Goal: Ask a question

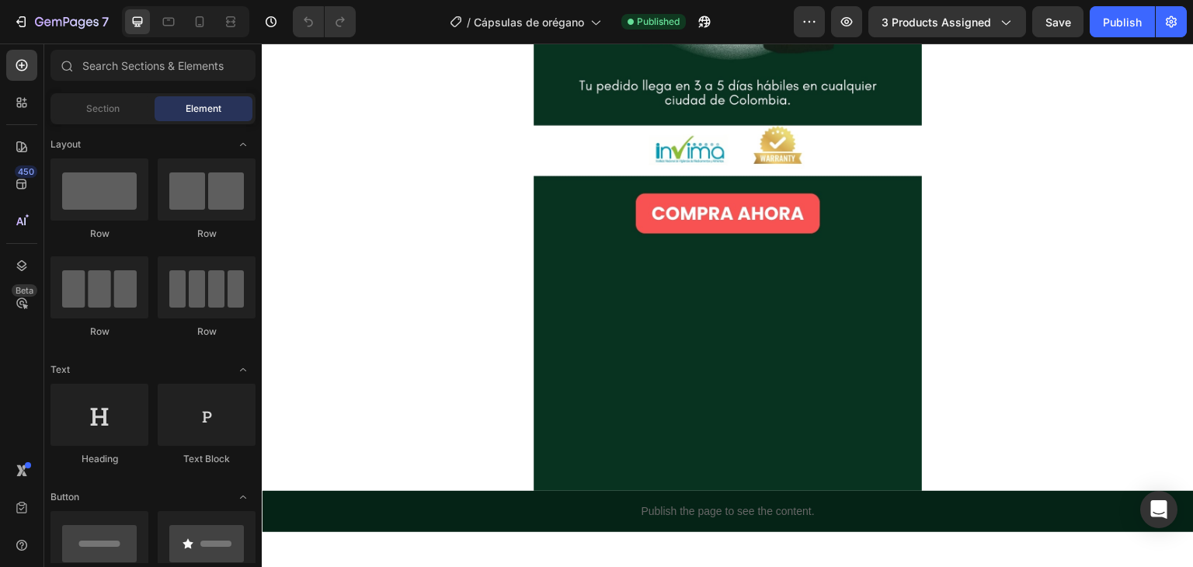
scroll to position [465, 0]
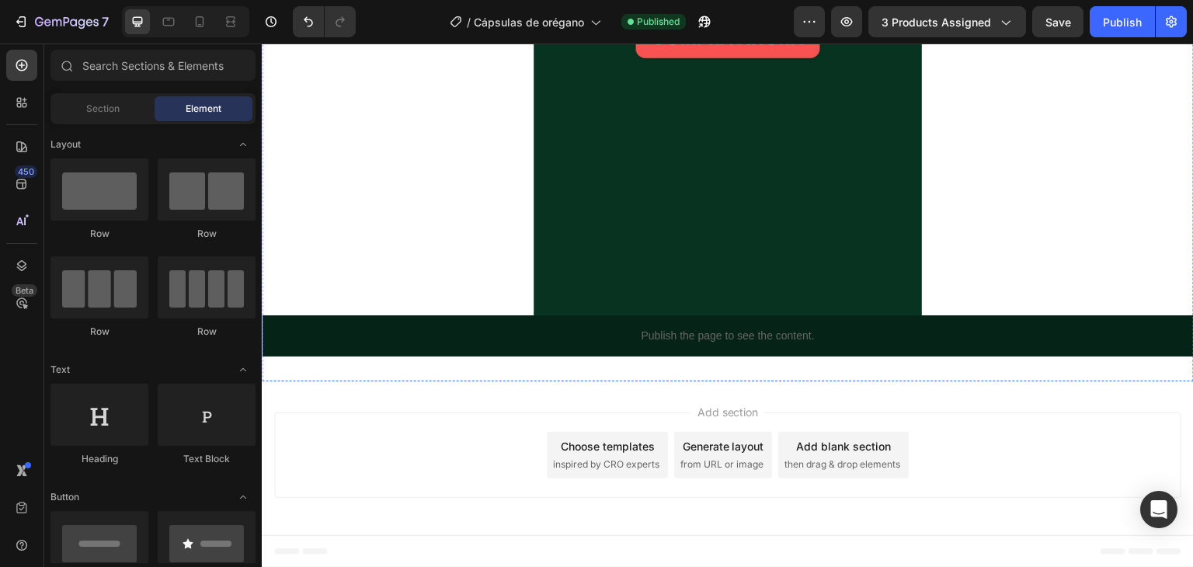
scroll to position [1208, 0]
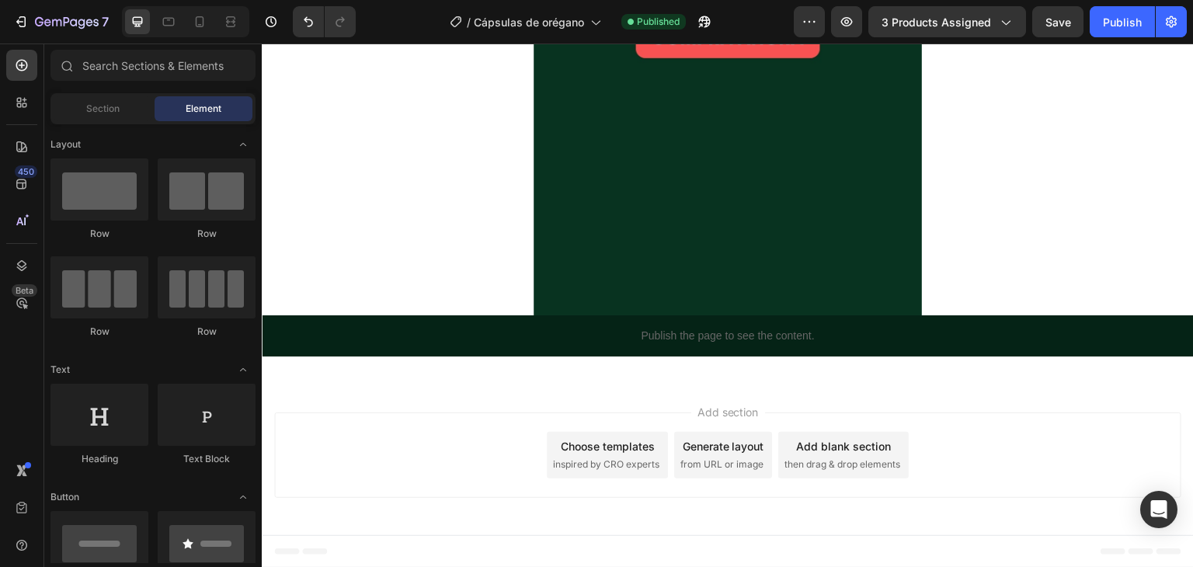
scroll to position [1942, 0]
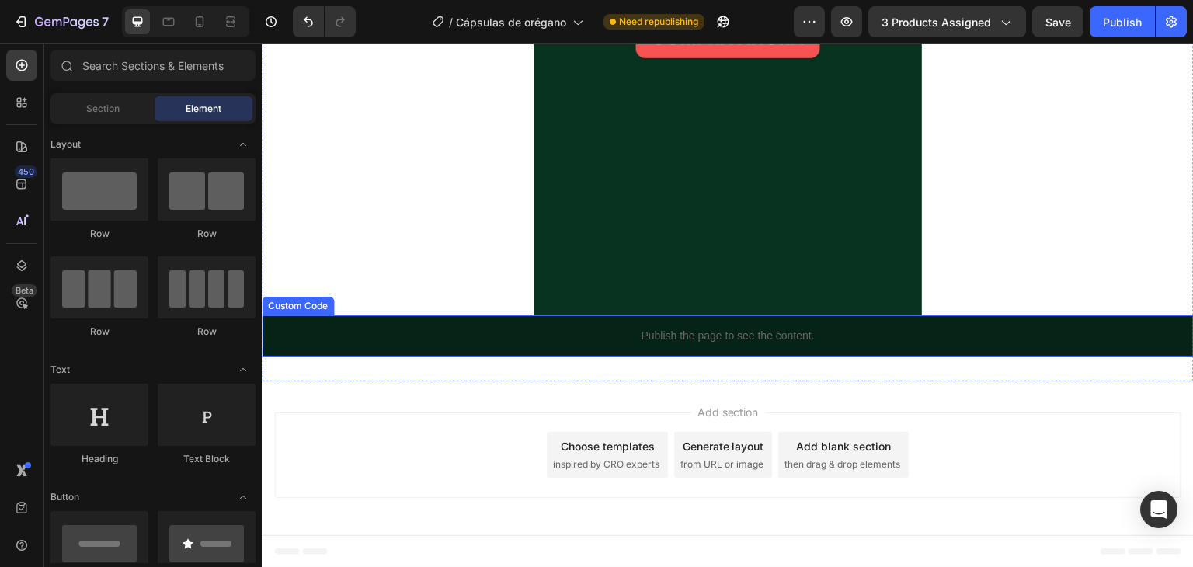
click at [754, 332] on p "Publish the page to see the content." at bounding box center [728, 336] width 932 height 16
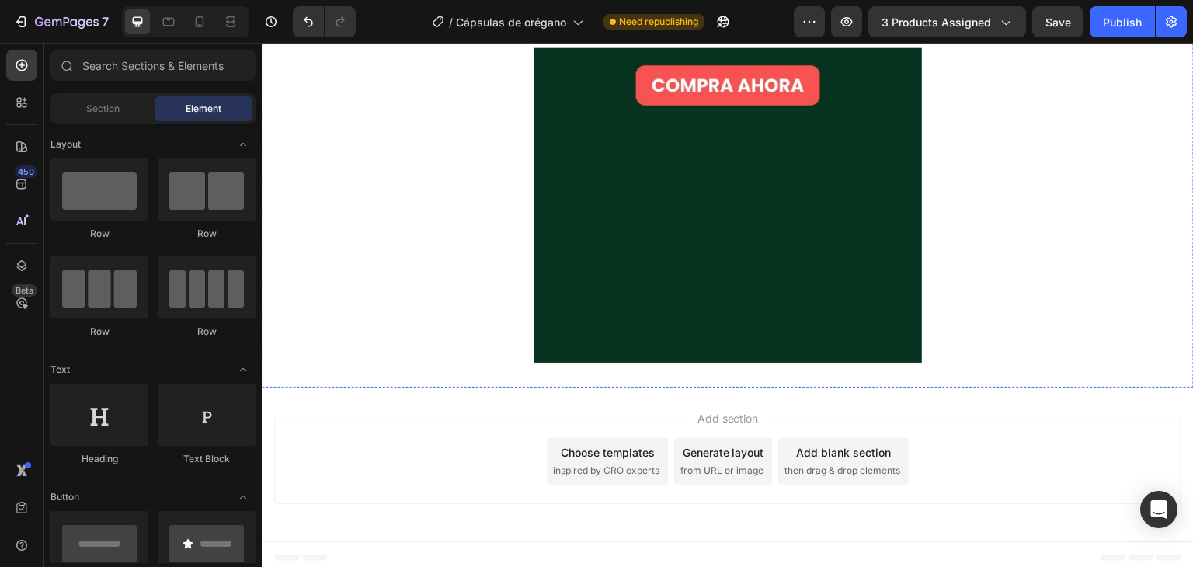
scroll to position [430, 0]
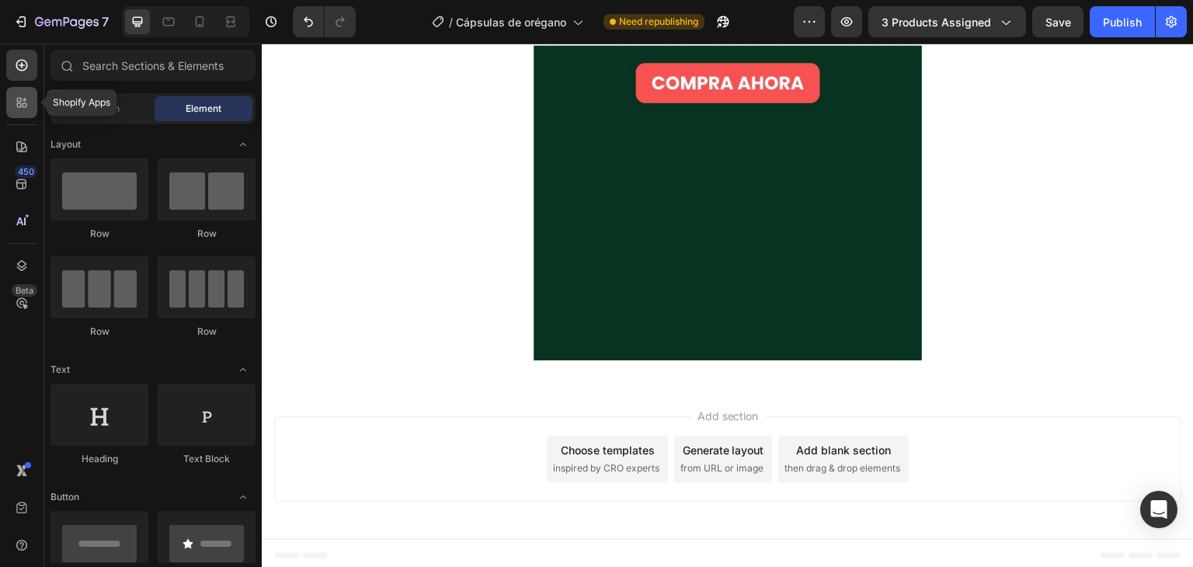
click at [16, 95] on icon at bounding box center [22, 103] width 16 height 16
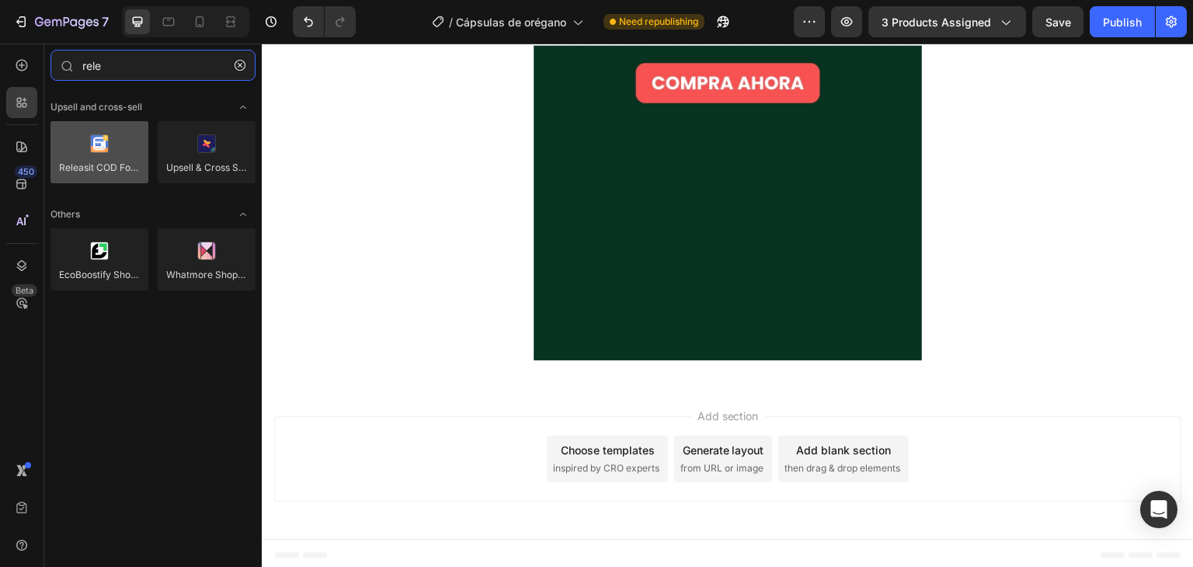
type input "rele"
click at [122, 144] on div at bounding box center [99, 152] width 98 height 62
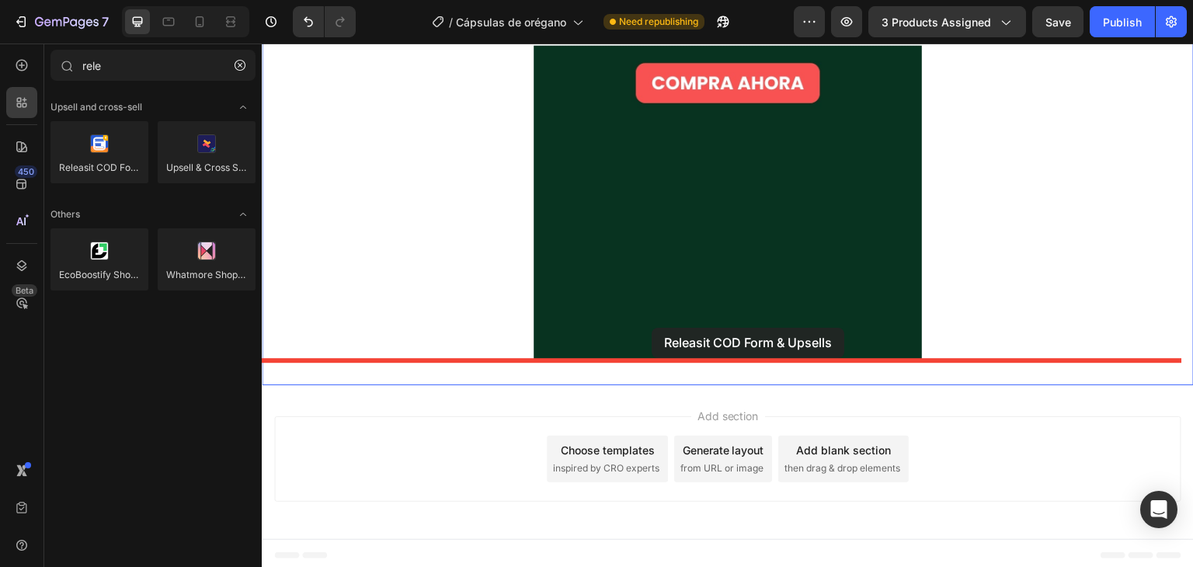
drag, startPoint x: 358, startPoint y: 215, endPoint x: 652, endPoint y: 328, distance: 314.5
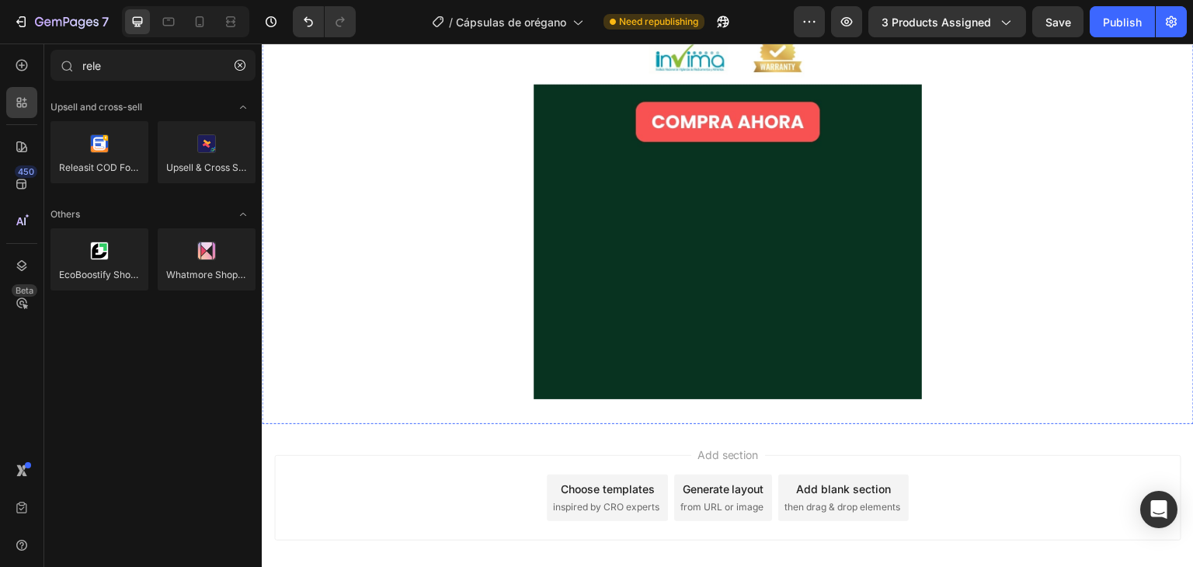
scroll to position [409, 0]
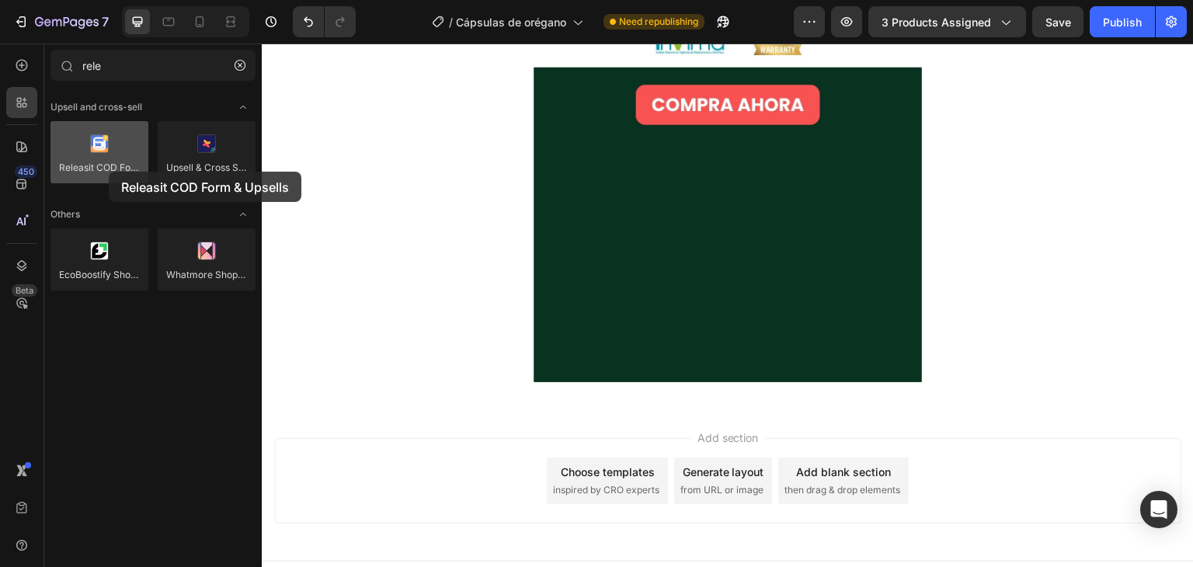
click at [109, 172] on div at bounding box center [99, 152] width 98 height 62
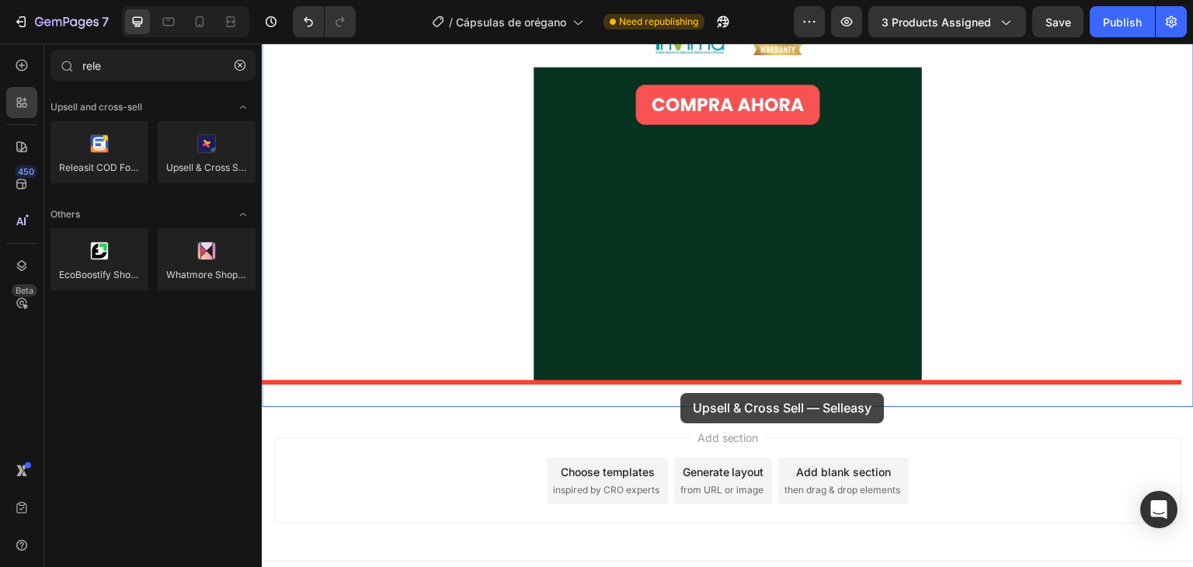
drag, startPoint x: 560, startPoint y: 245, endPoint x: 685, endPoint y: 391, distance: 192.3
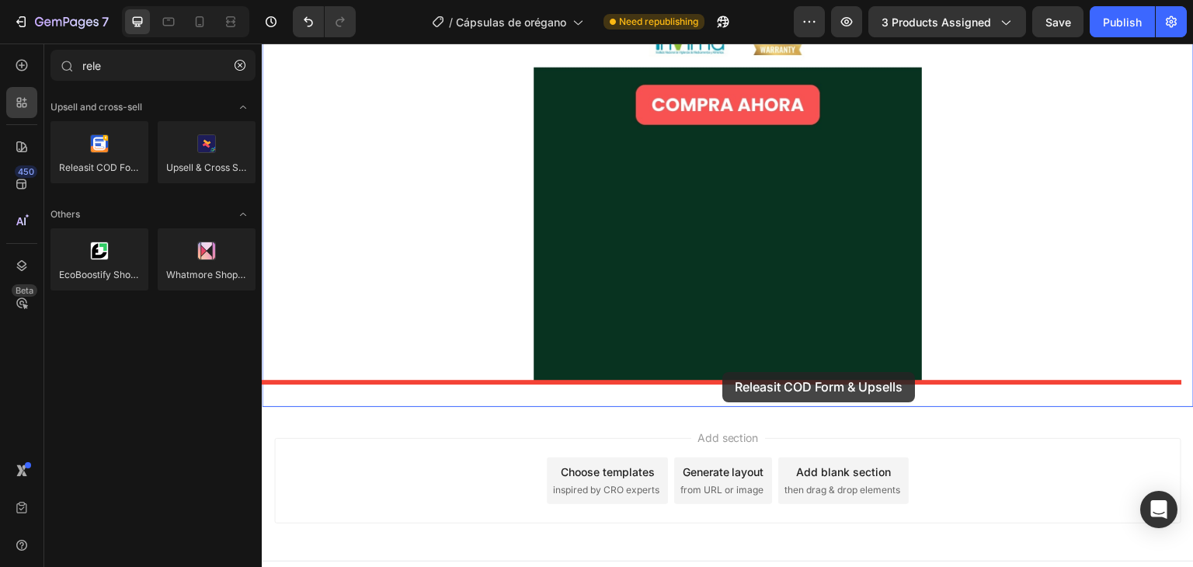
drag, startPoint x: 414, startPoint y: 214, endPoint x: 722, endPoint y: 373, distance: 346.7
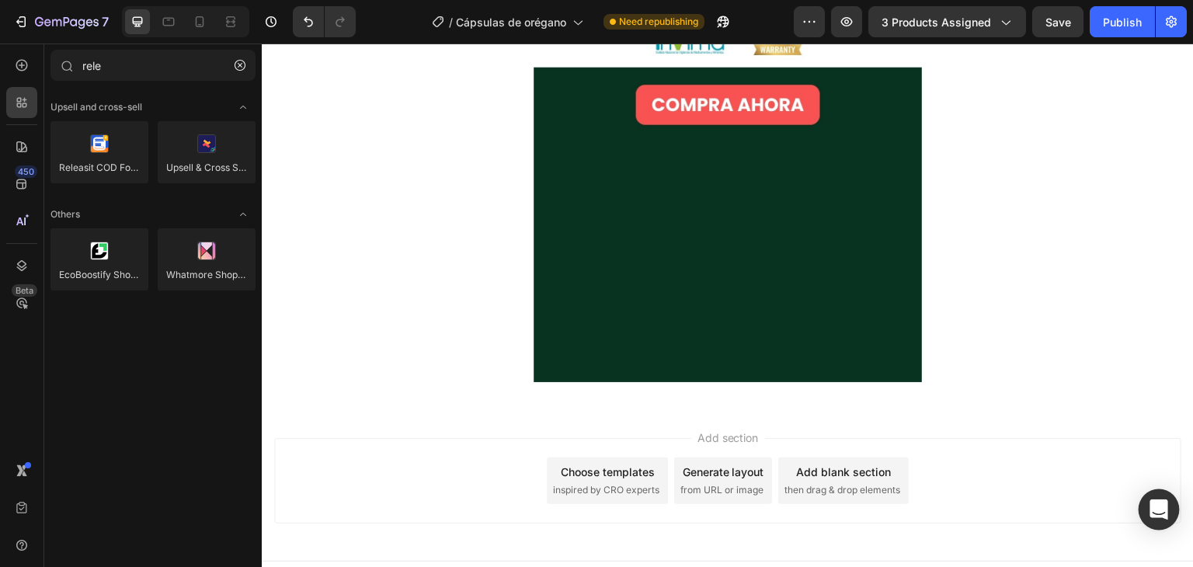
click at [1156, 504] on icon "Open Intercom Messenger" at bounding box center [1159, 510] width 18 height 20
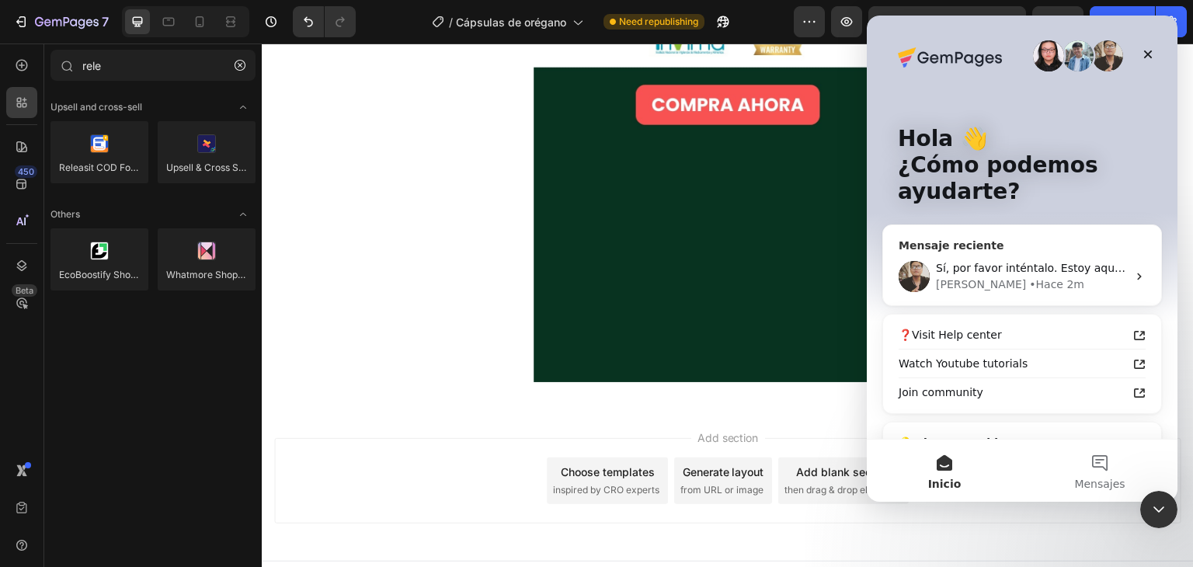
scroll to position [0, 0]
click at [1029, 290] on div "• Hace 2m" at bounding box center [1056, 285] width 55 height 16
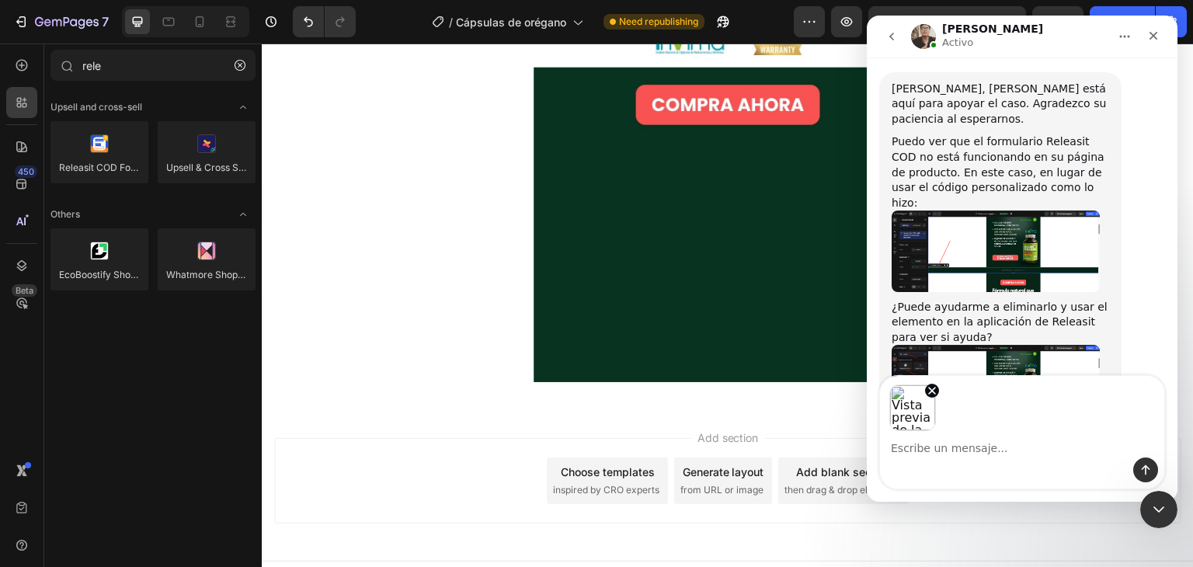
scroll to position [2192, 0]
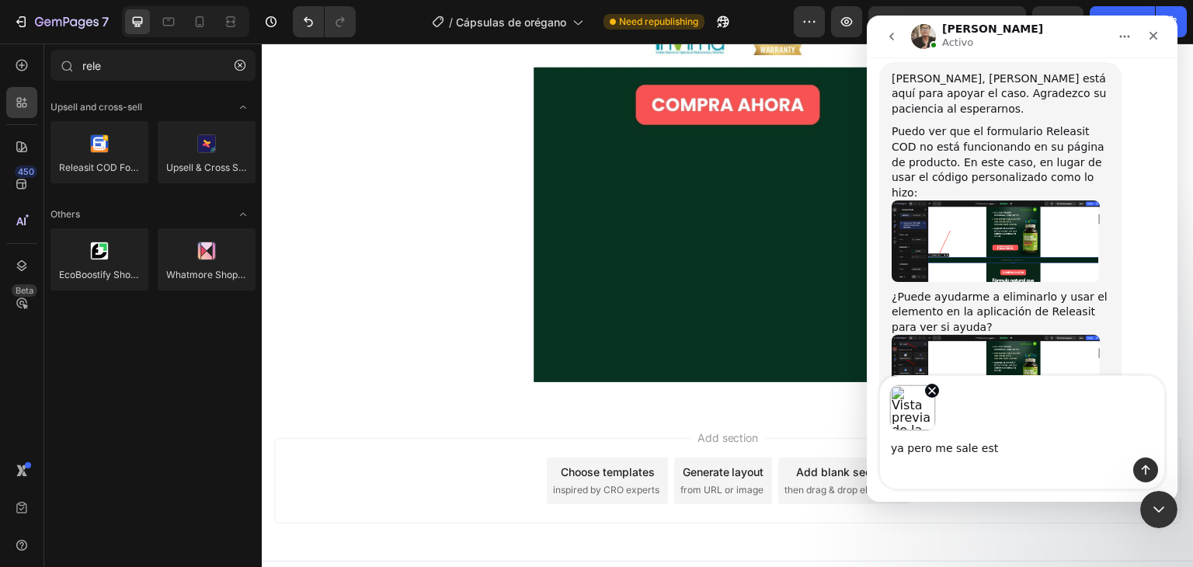
type textarea "ya pero me sale esto"
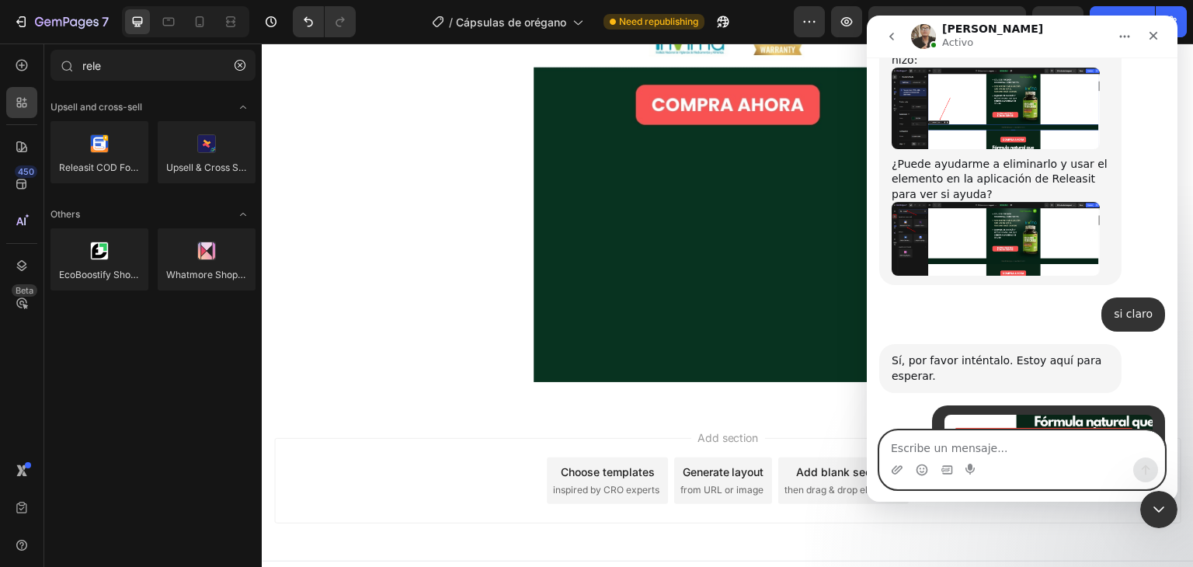
scroll to position [2324, 0]
click at [982, 443] on textarea "Escribe un mensaje..." at bounding box center [1022, 444] width 284 height 26
type textarea "si porfavor"
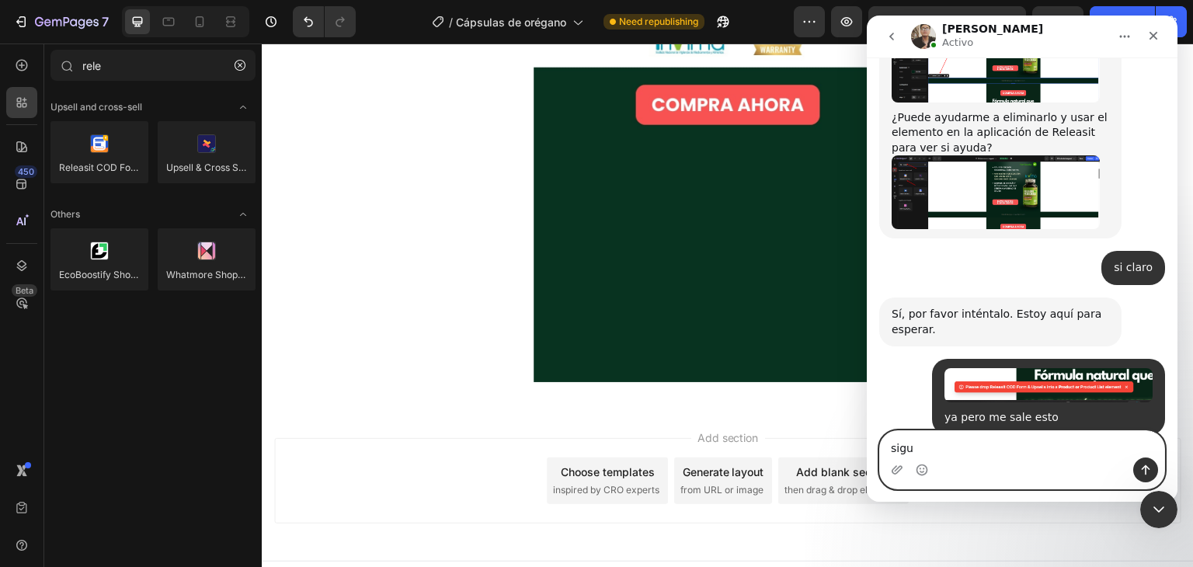
type textarea "sigue"
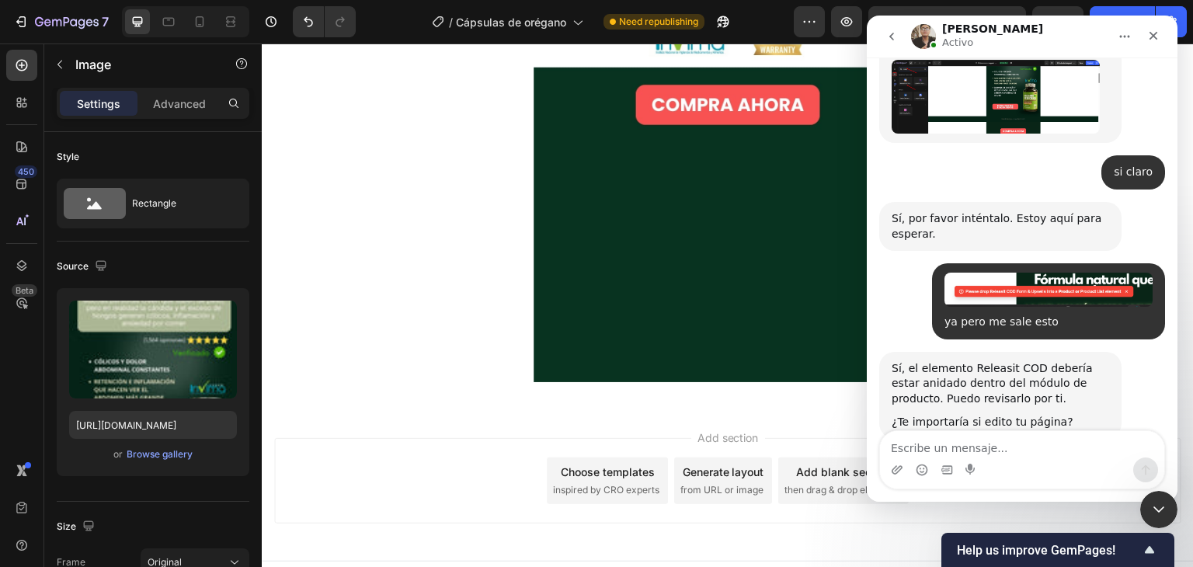
scroll to position [2467, 0]
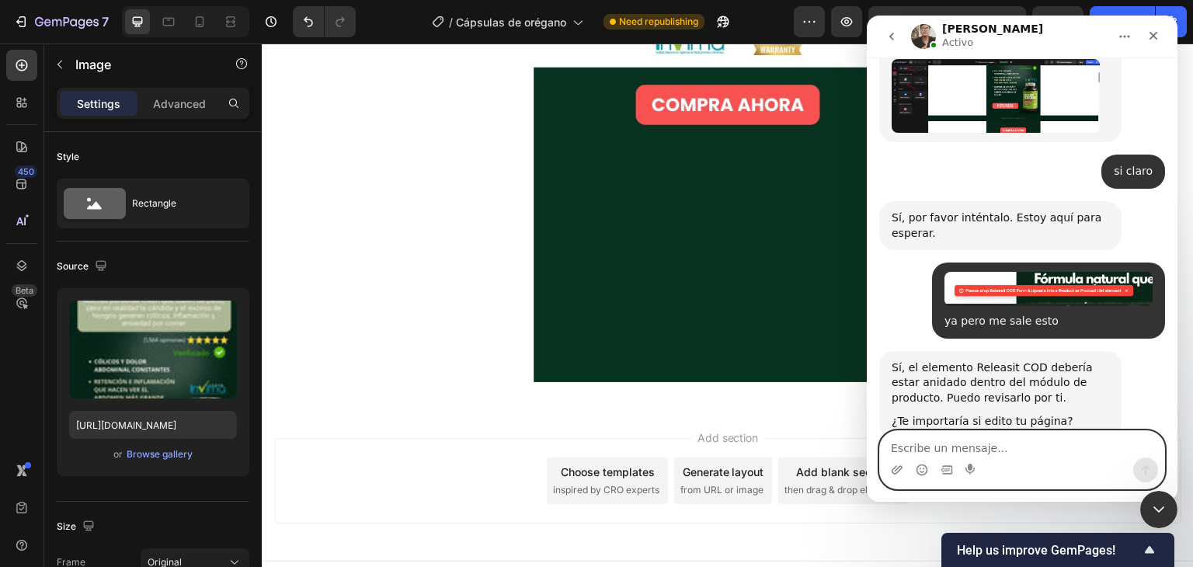
click at [990, 439] on textarea "Escribe un mensaje..." at bounding box center [1022, 444] width 284 height 26
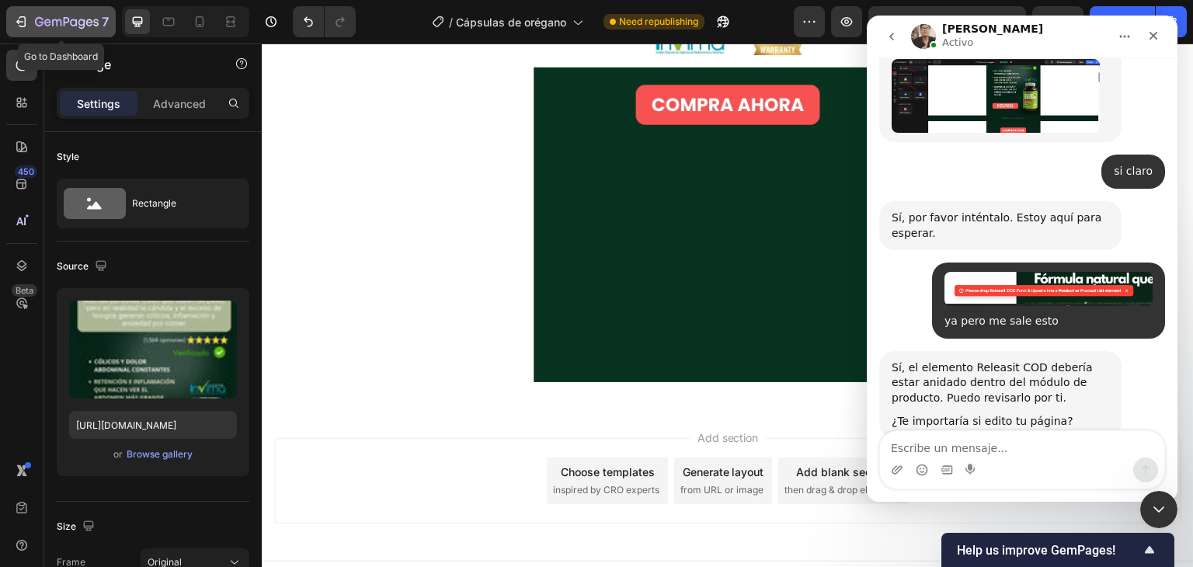
click at [18, 23] on icon "button" at bounding box center [19, 21] width 7 height 5
